Goal: Find specific page/section: Find specific page/section

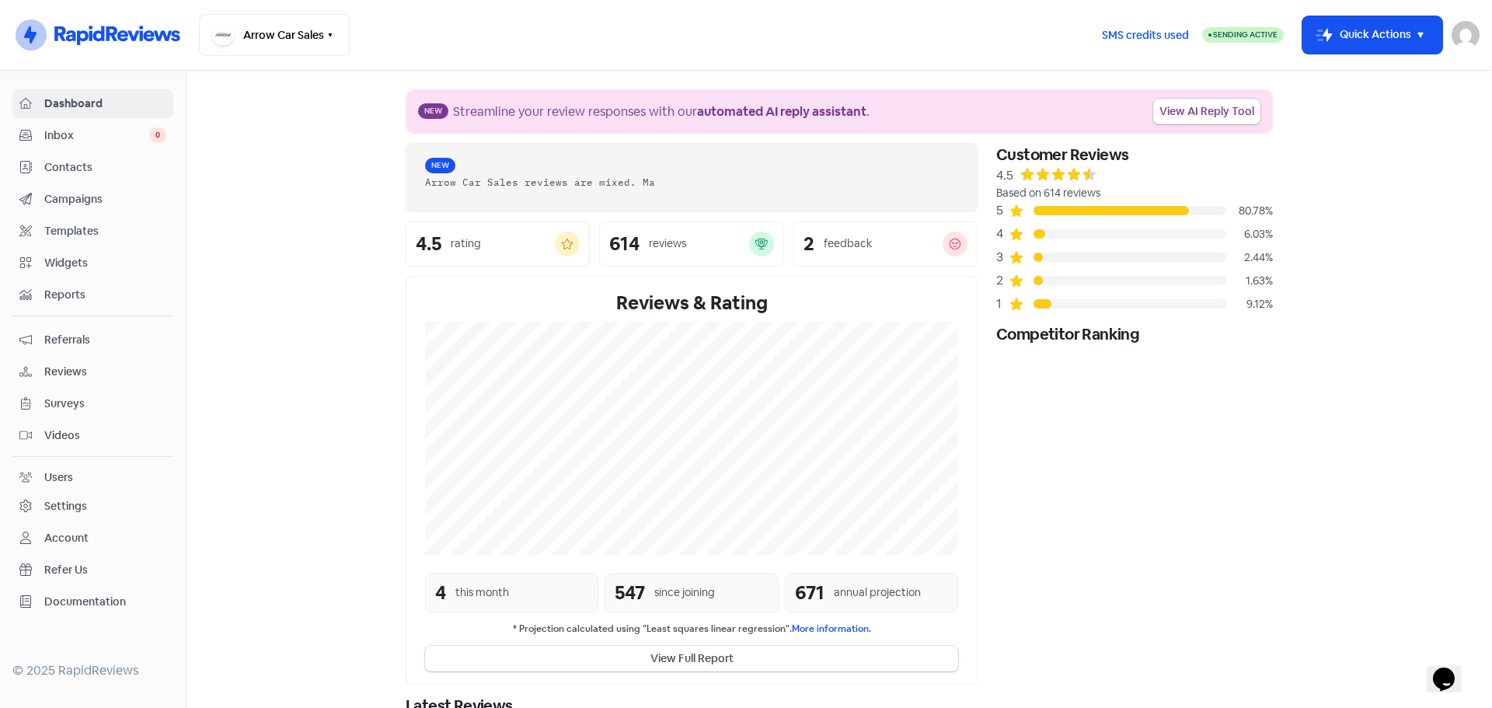
click at [59, 370] on span "Reviews" at bounding box center [105, 372] width 122 height 16
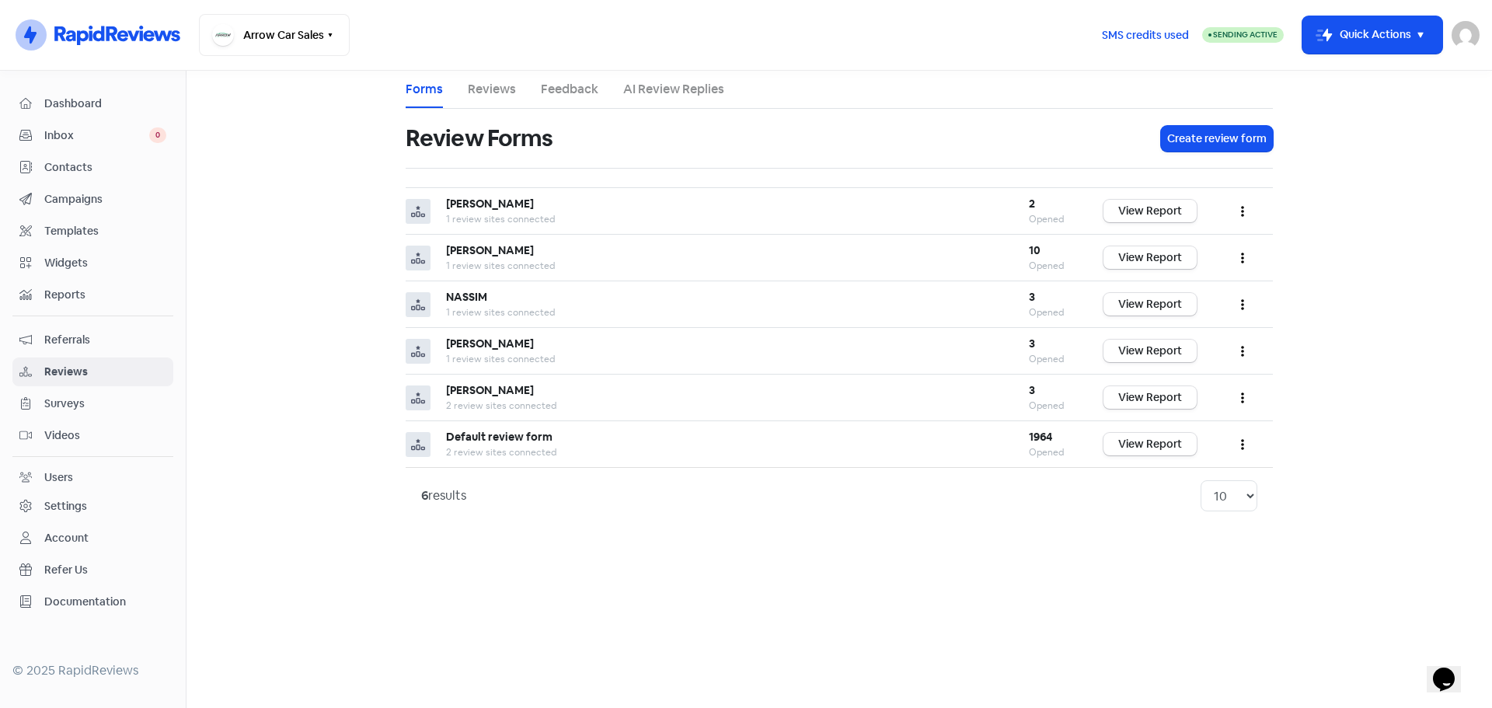
click at [487, 88] on link "Reviews" at bounding box center [492, 89] width 48 height 19
